Goal: Check status

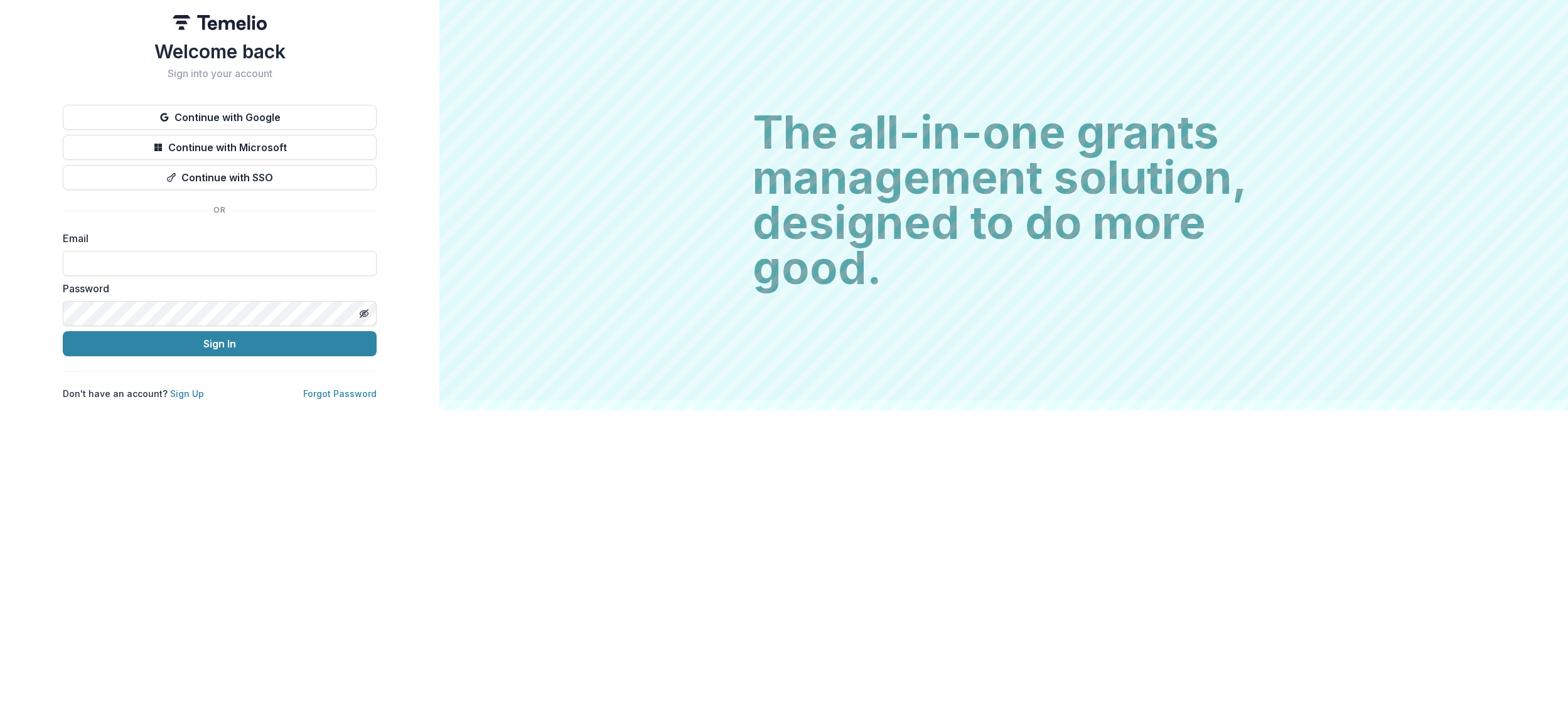
click at [286, 266] on input at bounding box center [219, 263] width 314 height 25
type input "**********"
click at [212, 340] on button "Sign In" at bounding box center [219, 344] width 314 height 25
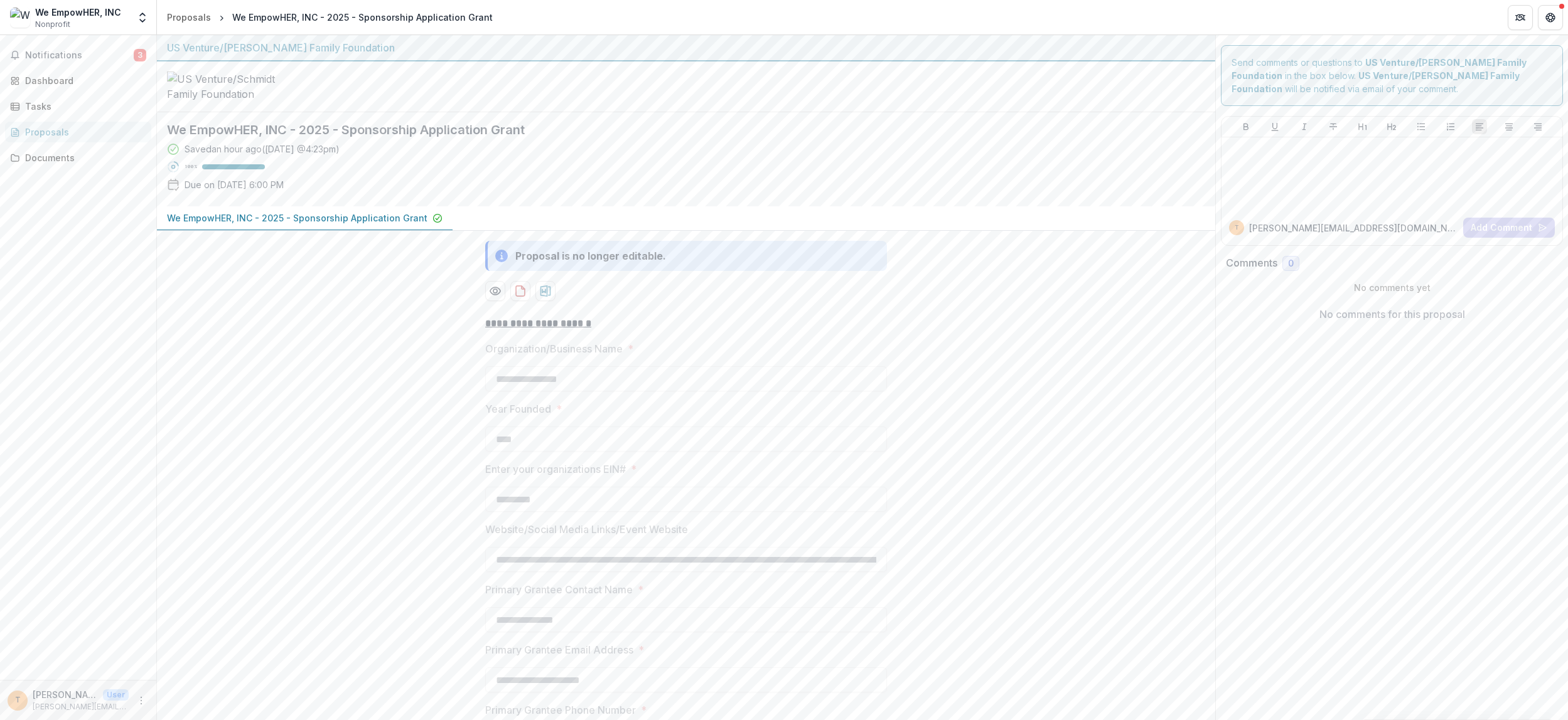
click at [104, 57] on span "Notifications" at bounding box center [79, 55] width 109 height 11
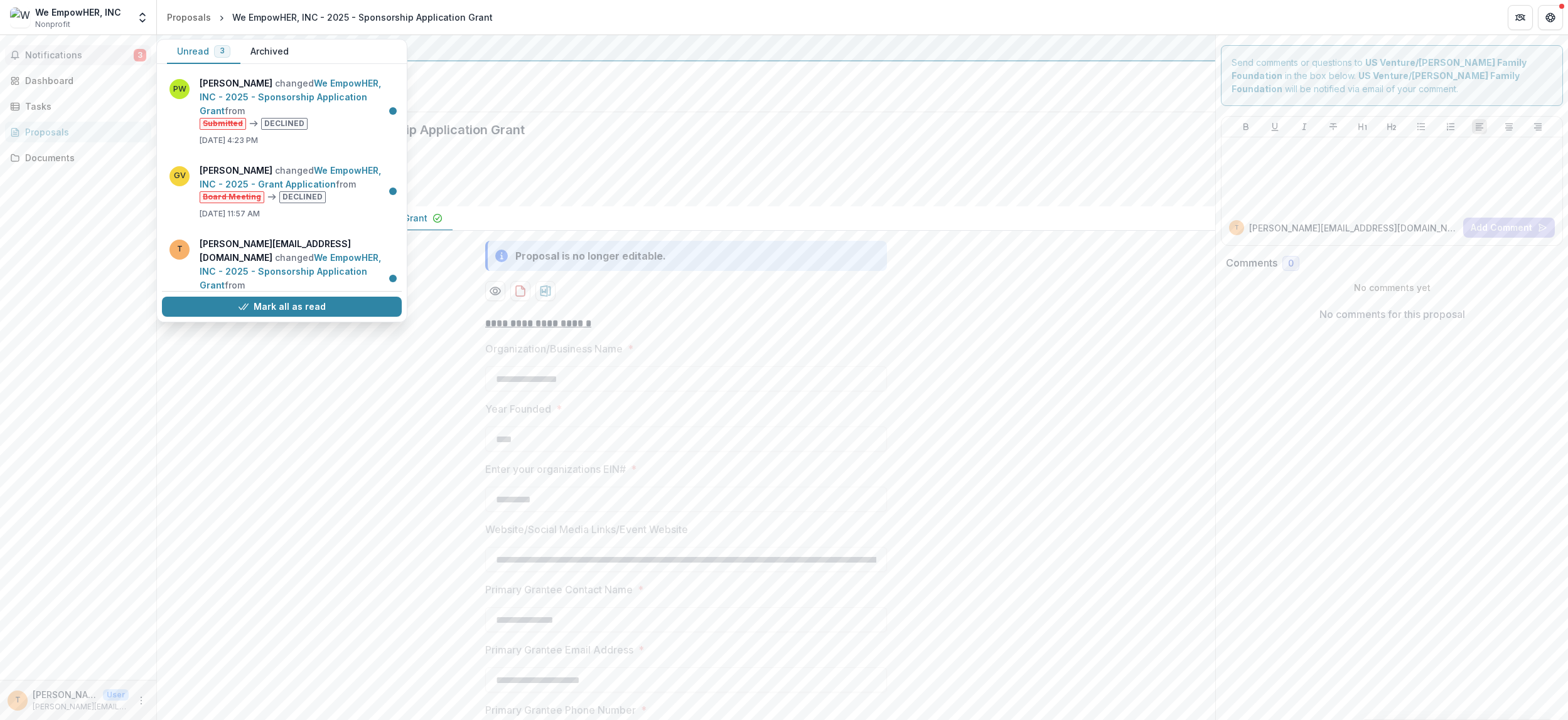
click at [302, 168] on link "We EmpowHER, INC - 2025 - Grant Application" at bounding box center [290, 177] width 182 height 24
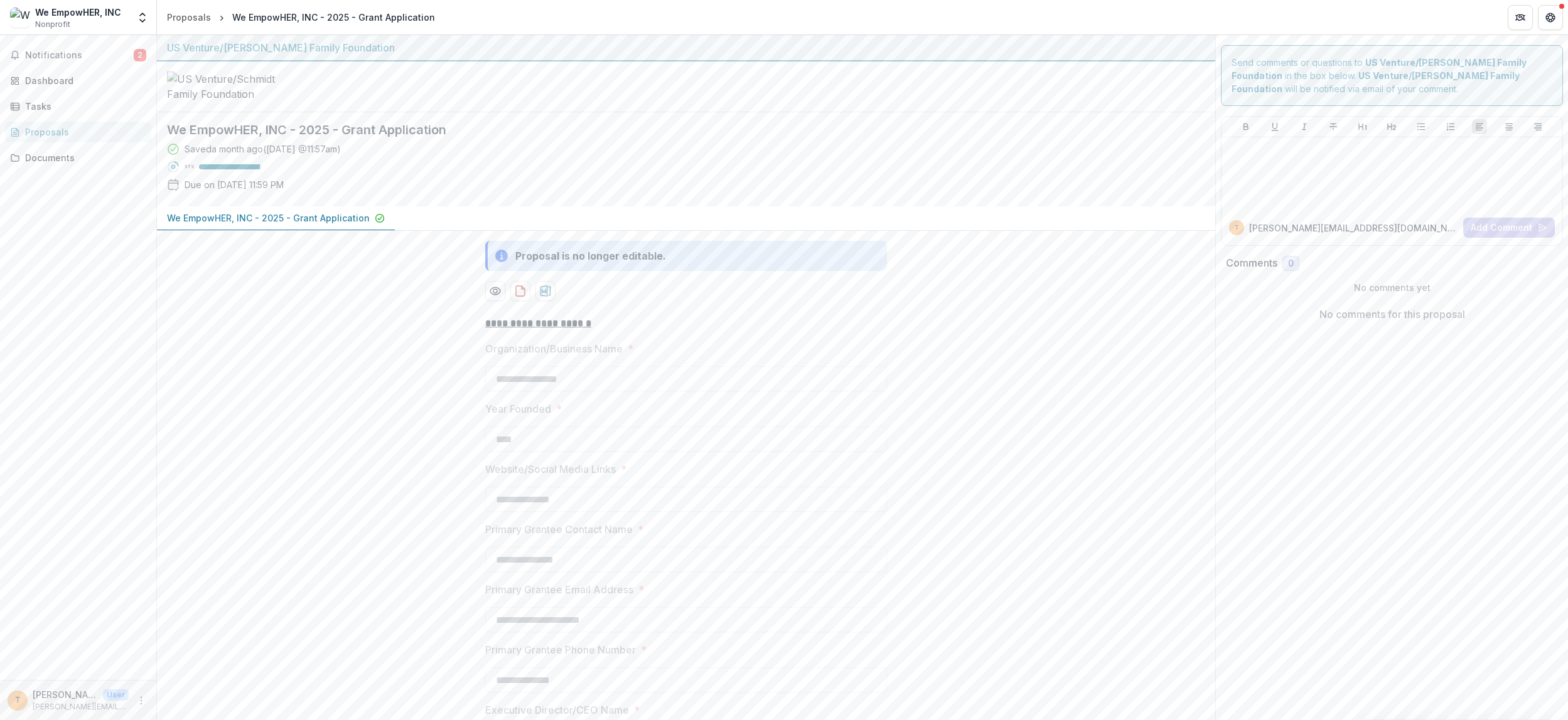
click at [54, 54] on span "Notifications" at bounding box center [79, 55] width 109 height 11
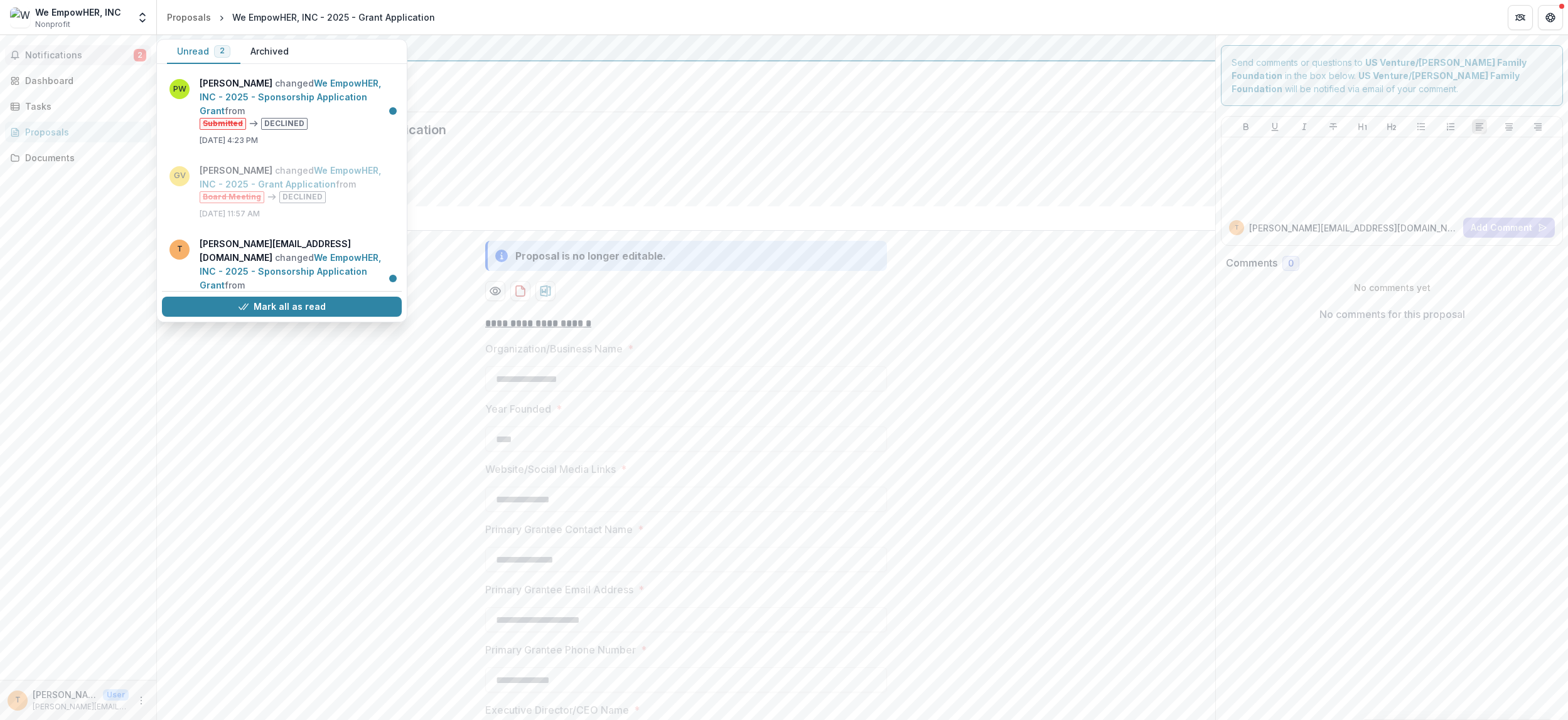
click at [244, 89] on link "We EmpowHER, INC - 2025 - Sponsorship Application Grant" at bounding box center [290, 97] width 182 height 39
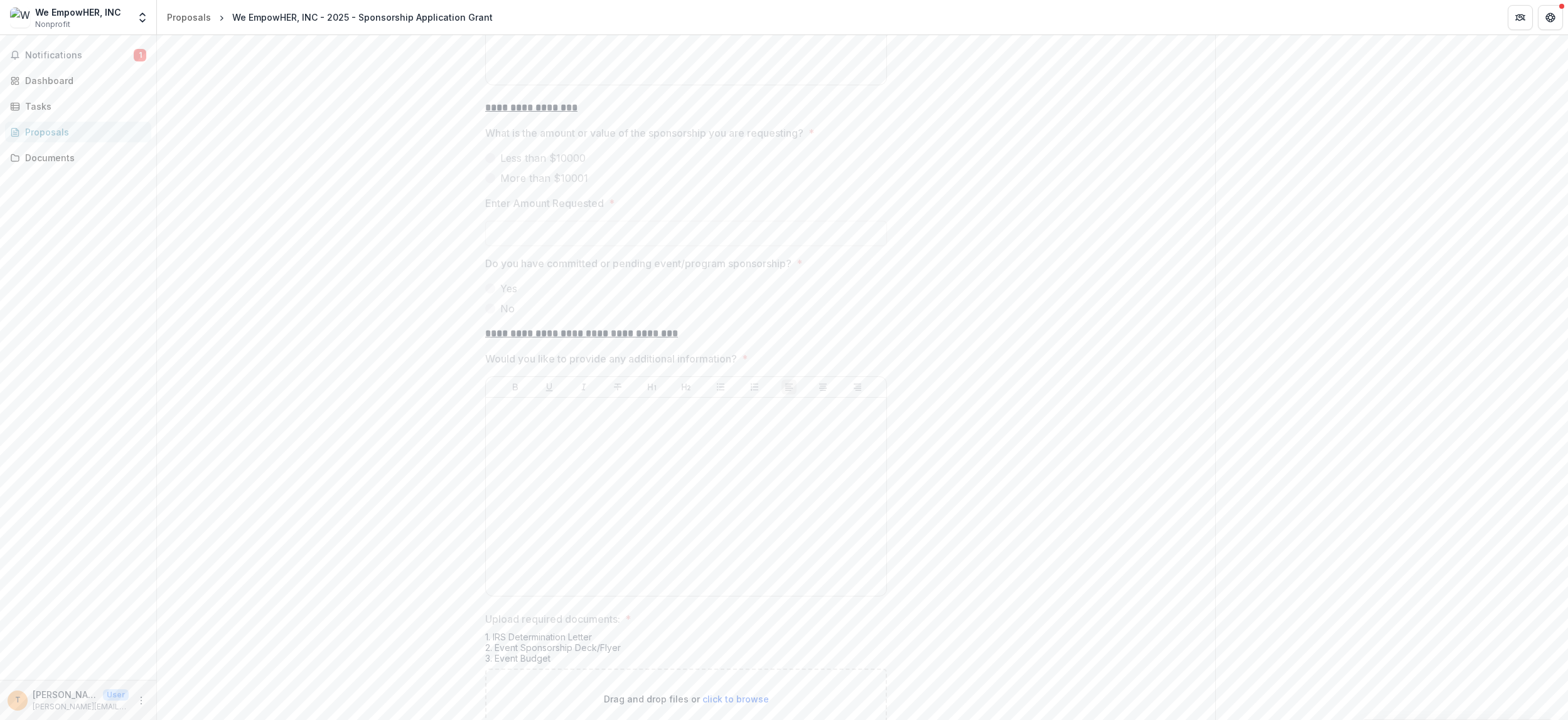
scroll to position [3214, 0]
click at [92, 54] on span "Notifications" at bounding box center [79, 55] width 109 height 11
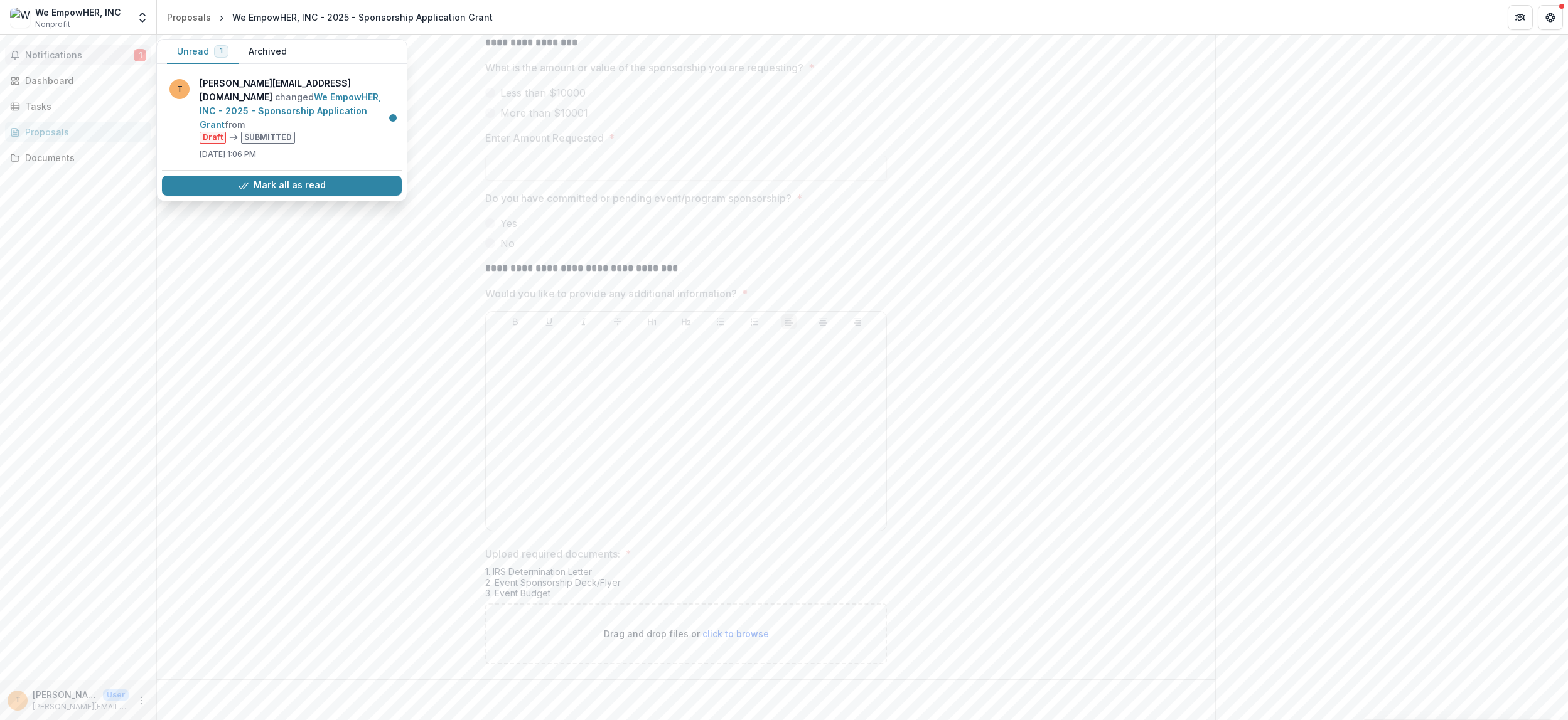
click at [269, 55] on button "Archived" at bounding box center [268, 51] width 59 height 24
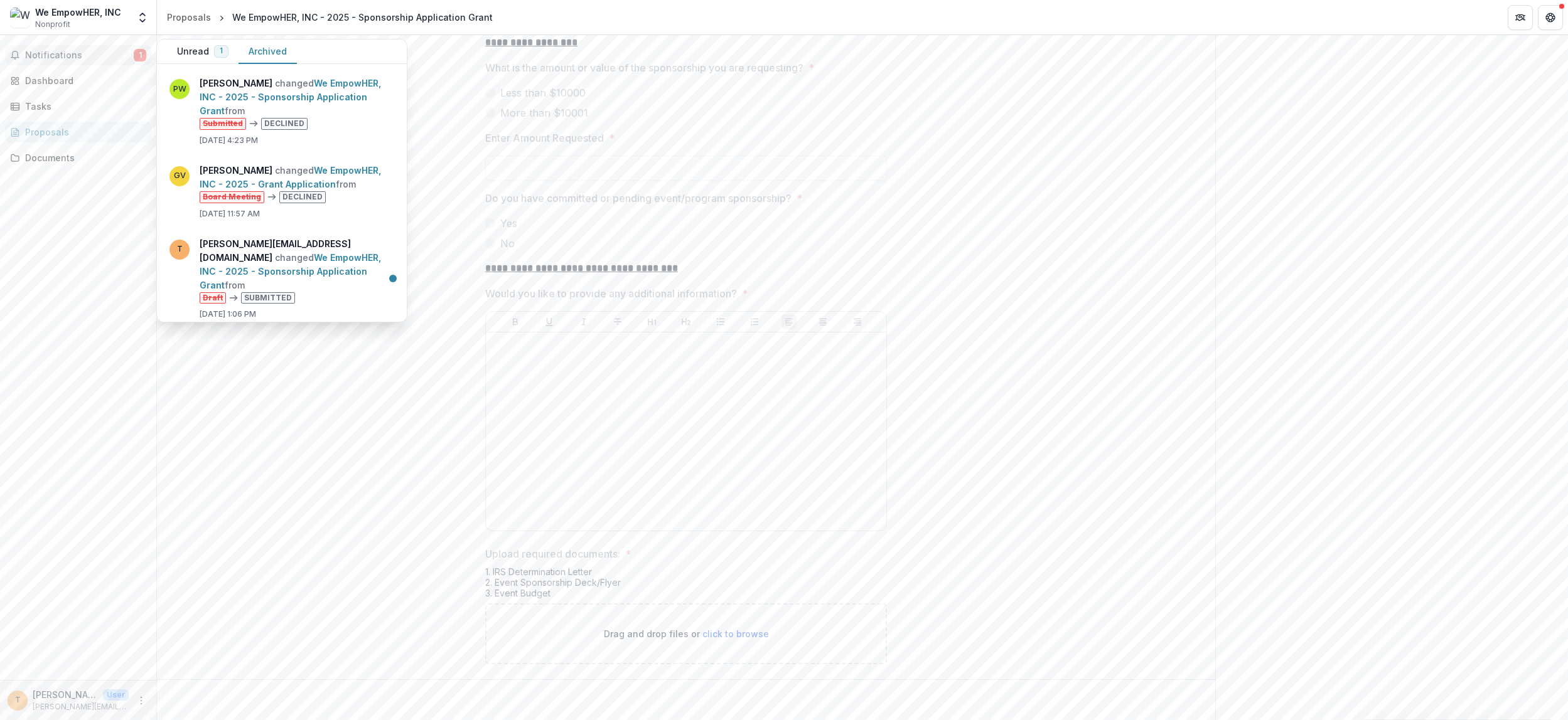
click at [267, 165] on link "We EmpowHER, INC - 2025 - Grant Application" at bounding box center [290, 177] width 182 height 24
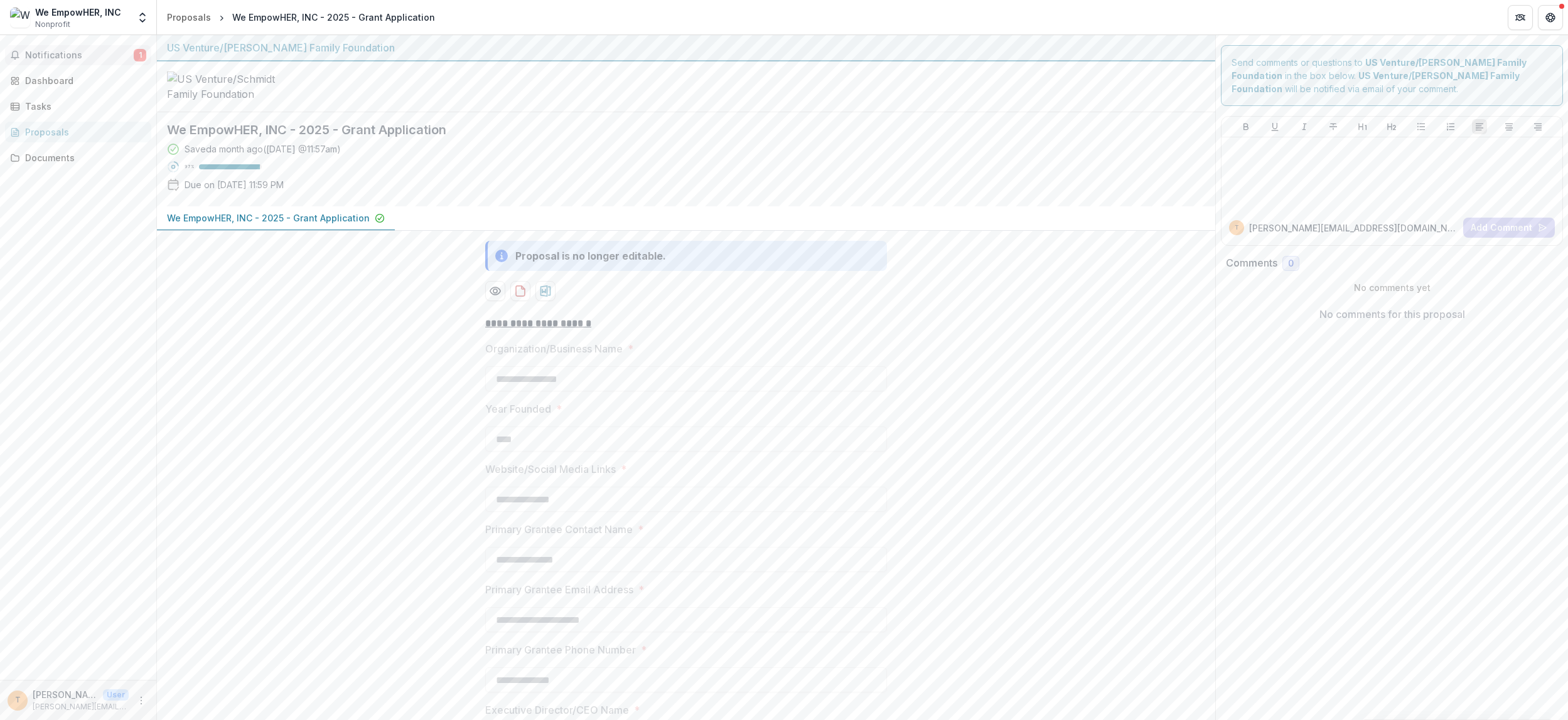
drag, startPoint x: 0, startPoint y: 0, endPoint x: 83, endPoint y: 51, distance: 97.4
click at [83, 51] on span "Notifications" at bounding box center [79, 55] width 109 height 11
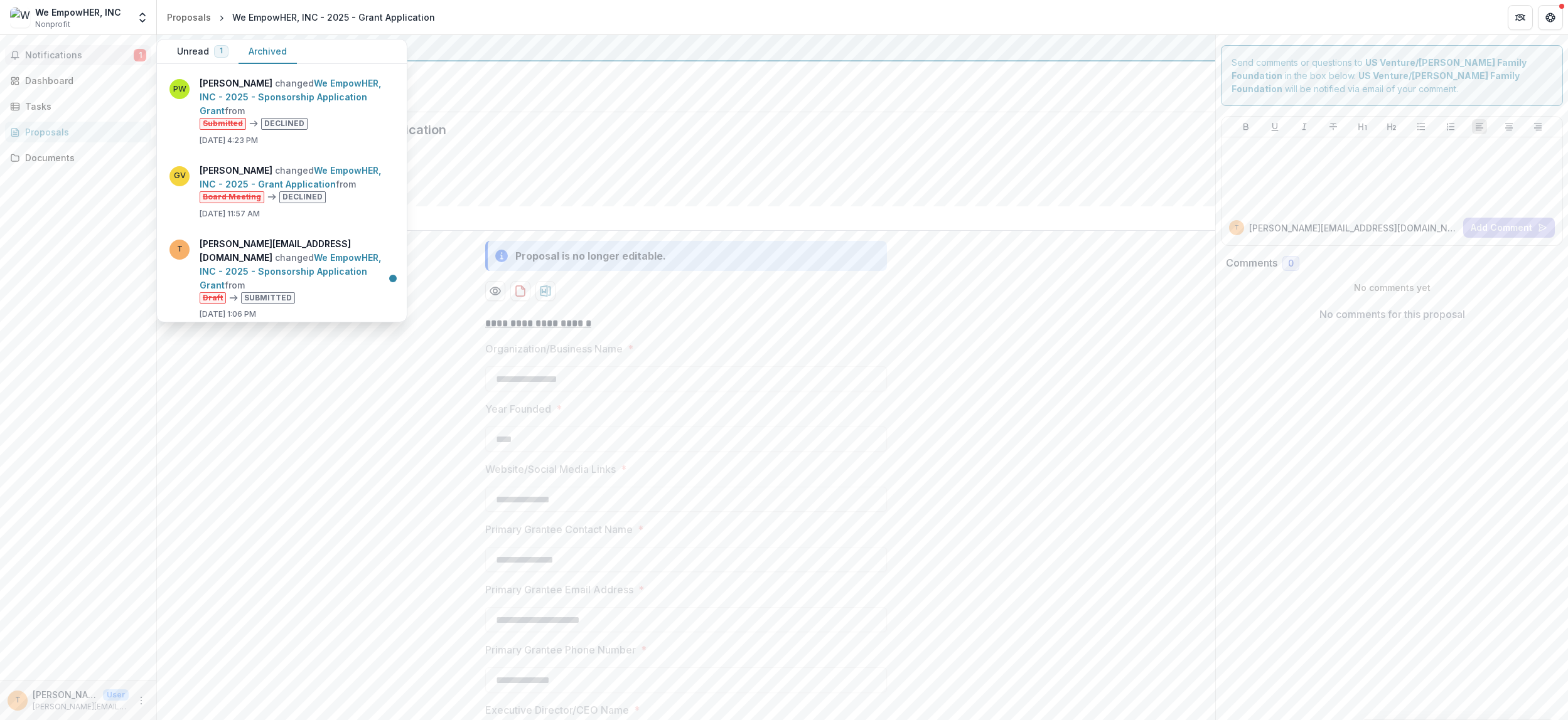
click at [319, 254] on link "We EmpowHER, INC - 2025 - Sponsorship Application Grant" at bounding box center [290, 271] width 182 height 39
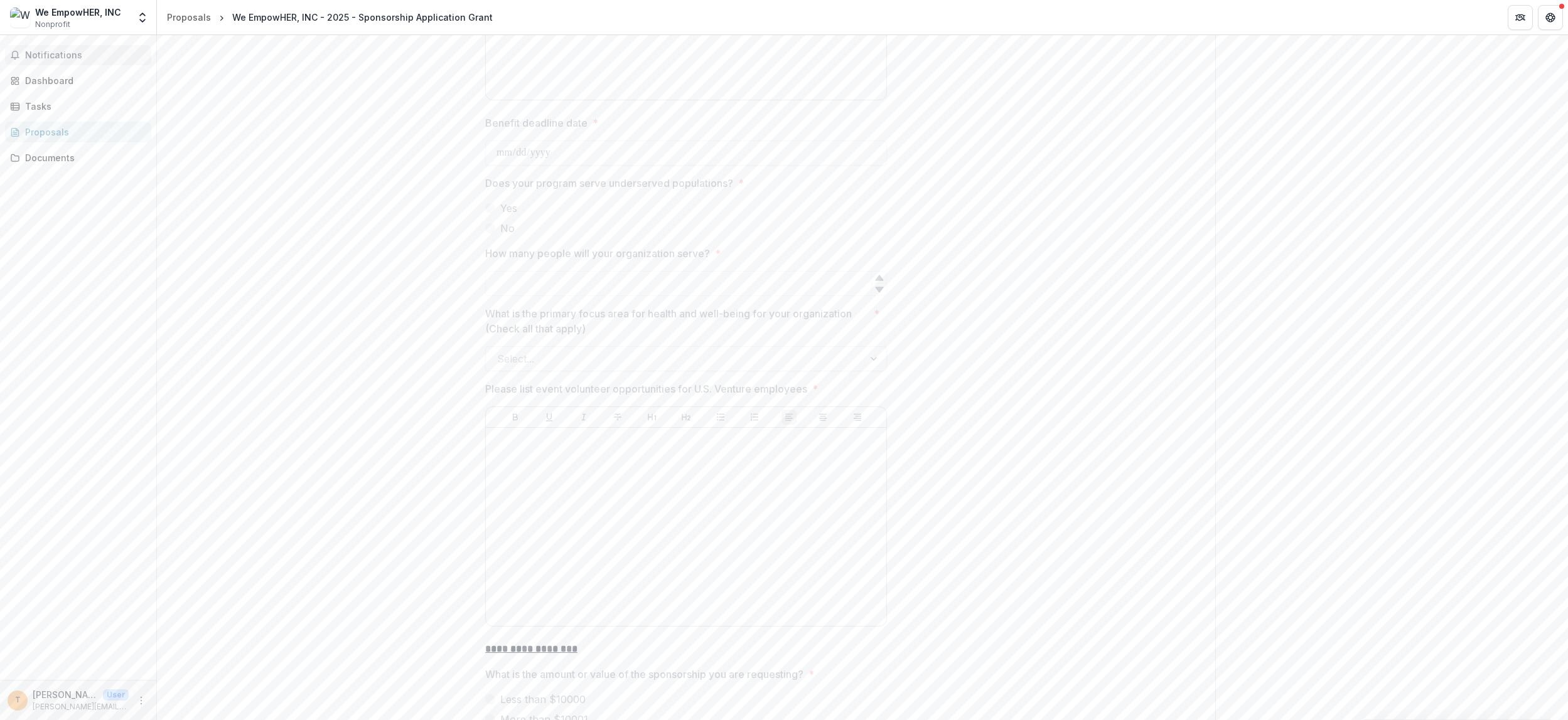
scroll to position [3214, 0]
click at [86, 56] on span "Notifications" at bounding box center [86, 55] width 121 height 11
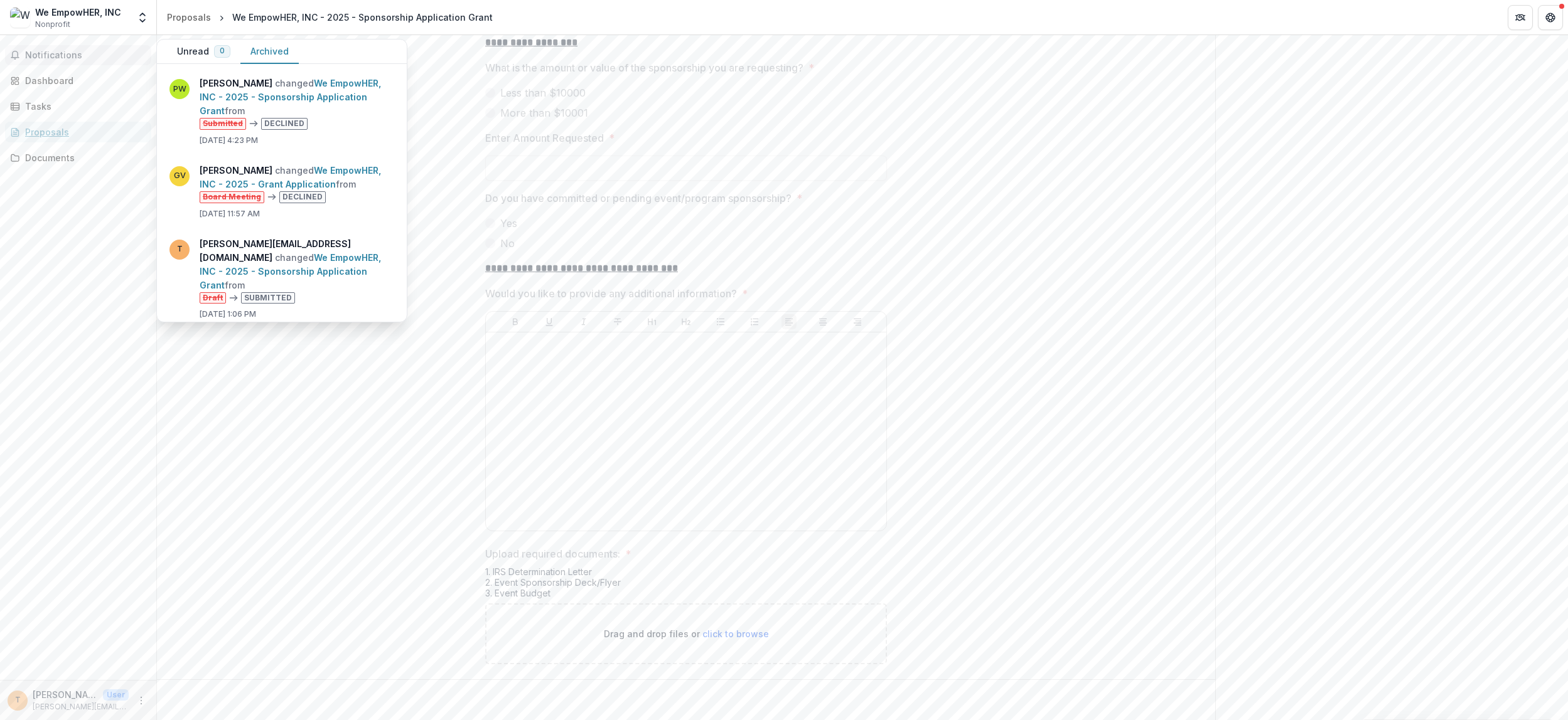
click at [44, 141] on link "Proposals" at bounding box center [78, 131] width 147 height 21
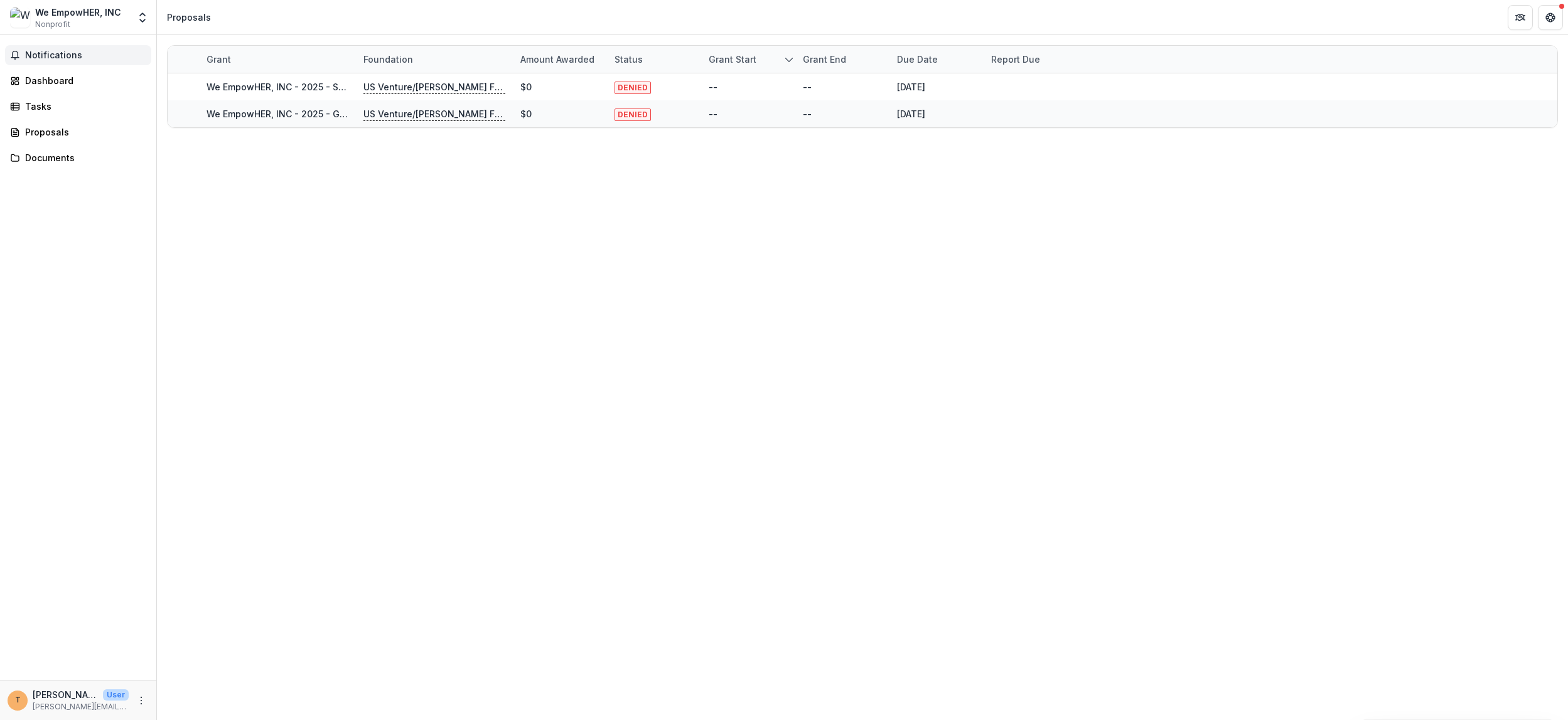
click at [448, 86] on p "US Venture/Schmidt Family Foundation" at bounding box center [435, 86] width 142 height 14
click at [357, 117] on h2 "US Venture/Schmidt Family Foundation" at bounding box center [435, 116] width 184 height 24
click at [271, 91] on link "We EmpowHER, INC - 2025 - Sponsorship Application Grant" at bounding box center [337, 86] width 261 height 11
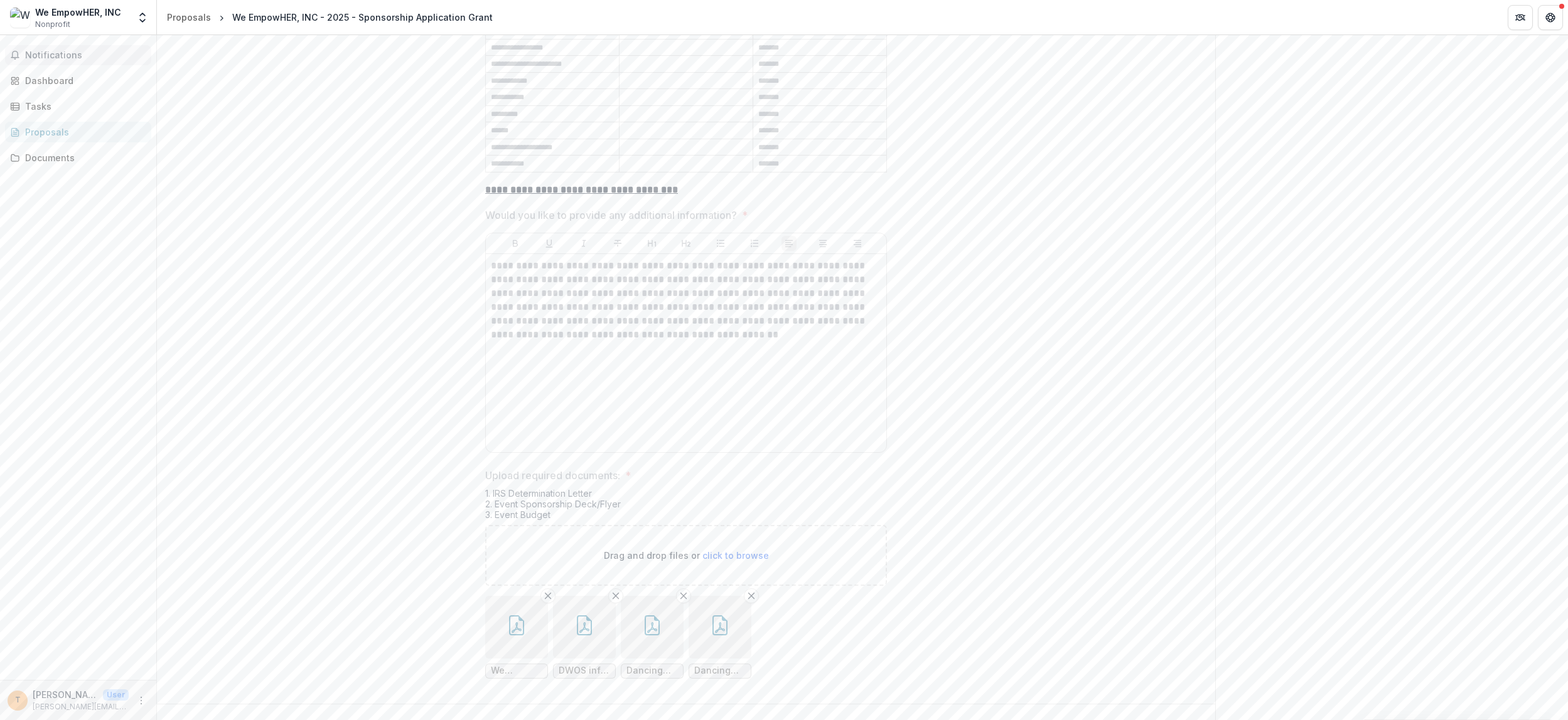
scroll to position [4131, 0]
click at [63, 55] on span "Notifications" at bounding box center [86, 55] width 121 height 11
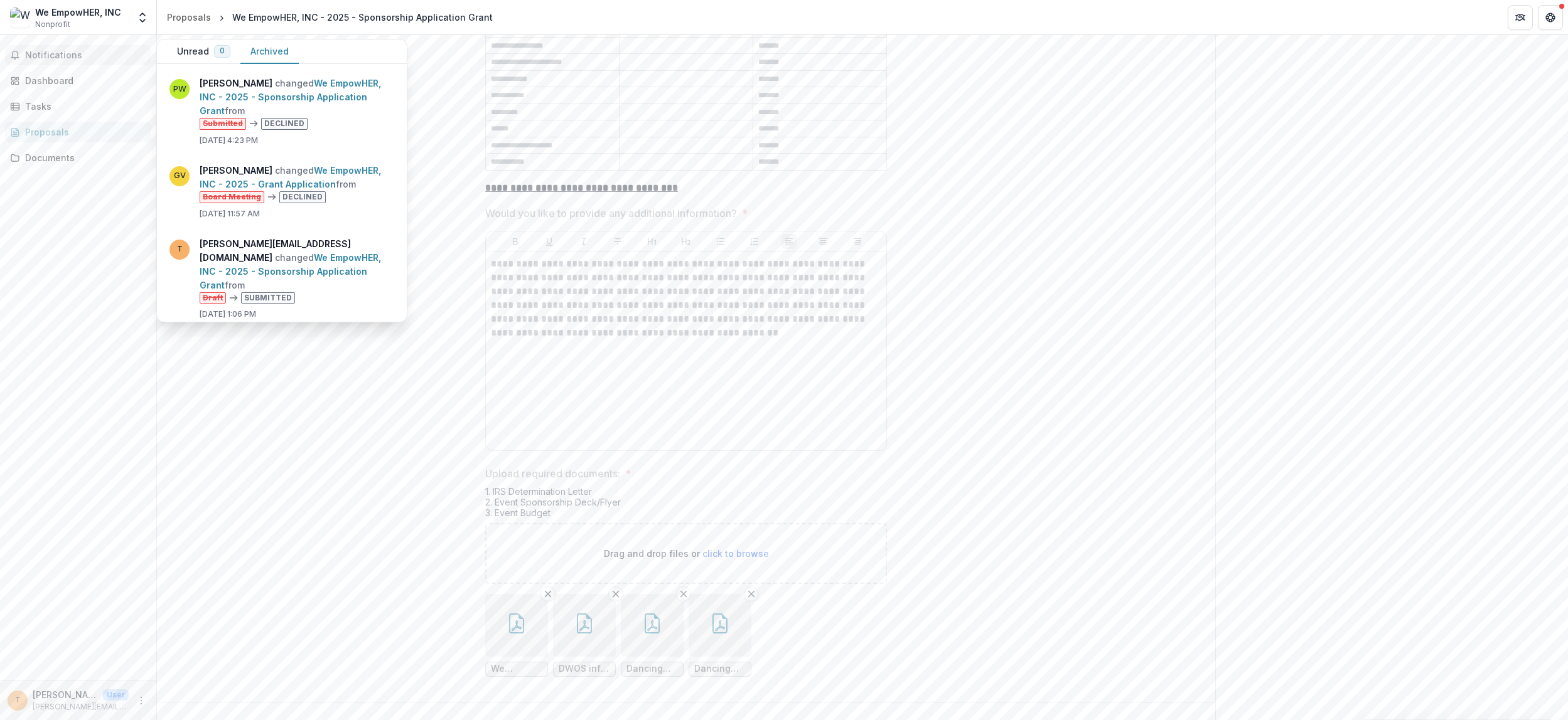
click at [252, 100] on link "We EmpowHER, INC - 2025 - Sponsorship Application Grant" at bounding box center [290, 97] width 182 height 39
